Goal: Browse casually

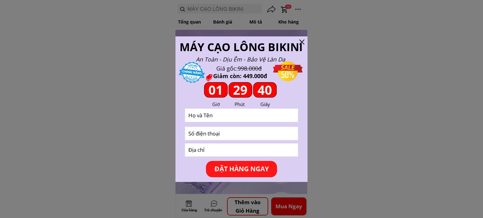
click at [301, 41] on div at bounding box center [301, 42] width 5 height 5
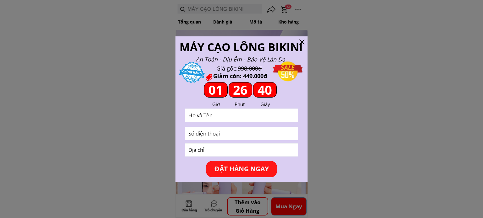
click at [302, 40] on div at bounding box center [301, 42] width 5 height 5
